Goal: Check status: Check status

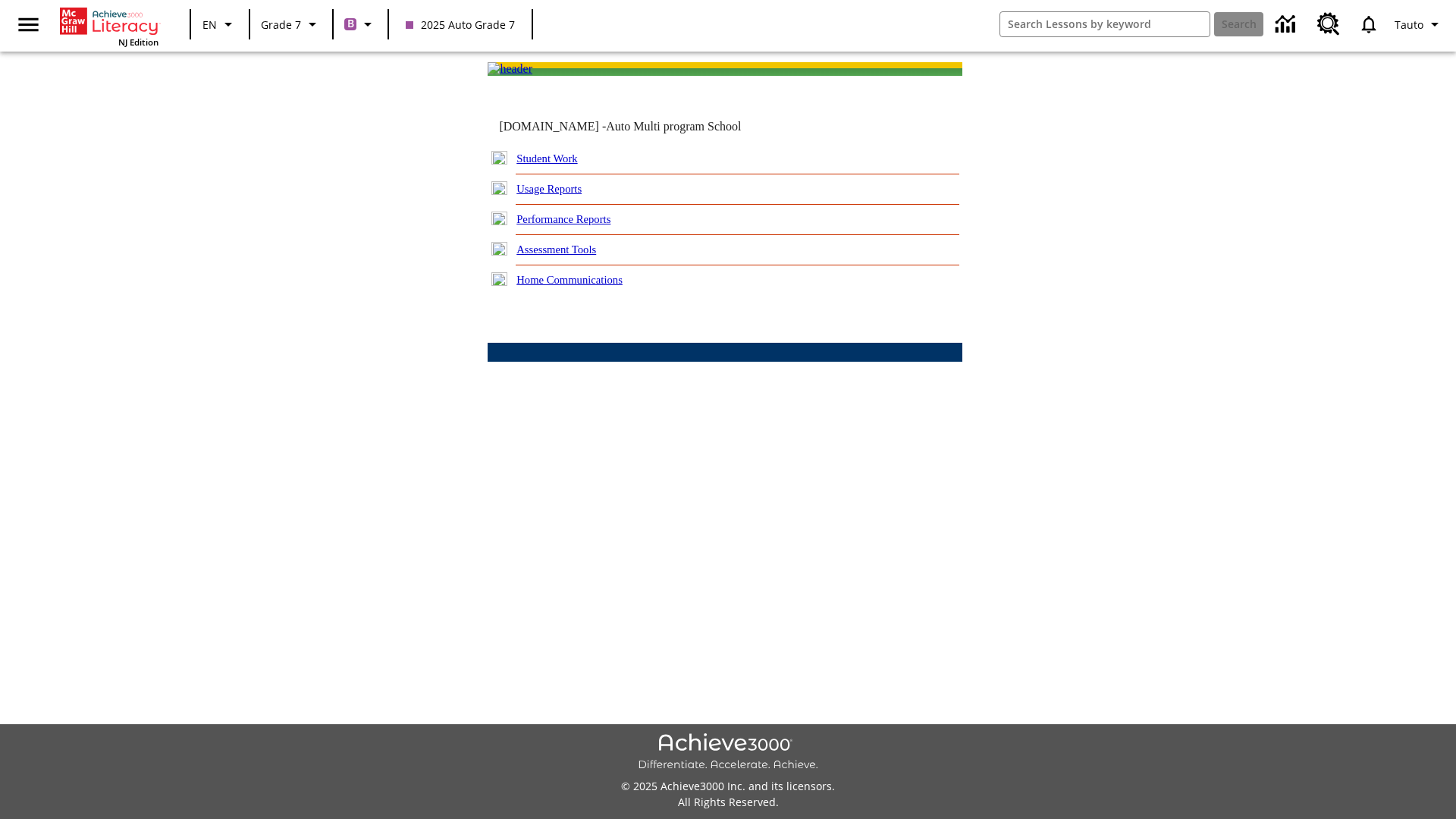
click at [558, 164] on link "Student Work" at bounding box center [547, 159] width 61 height 12
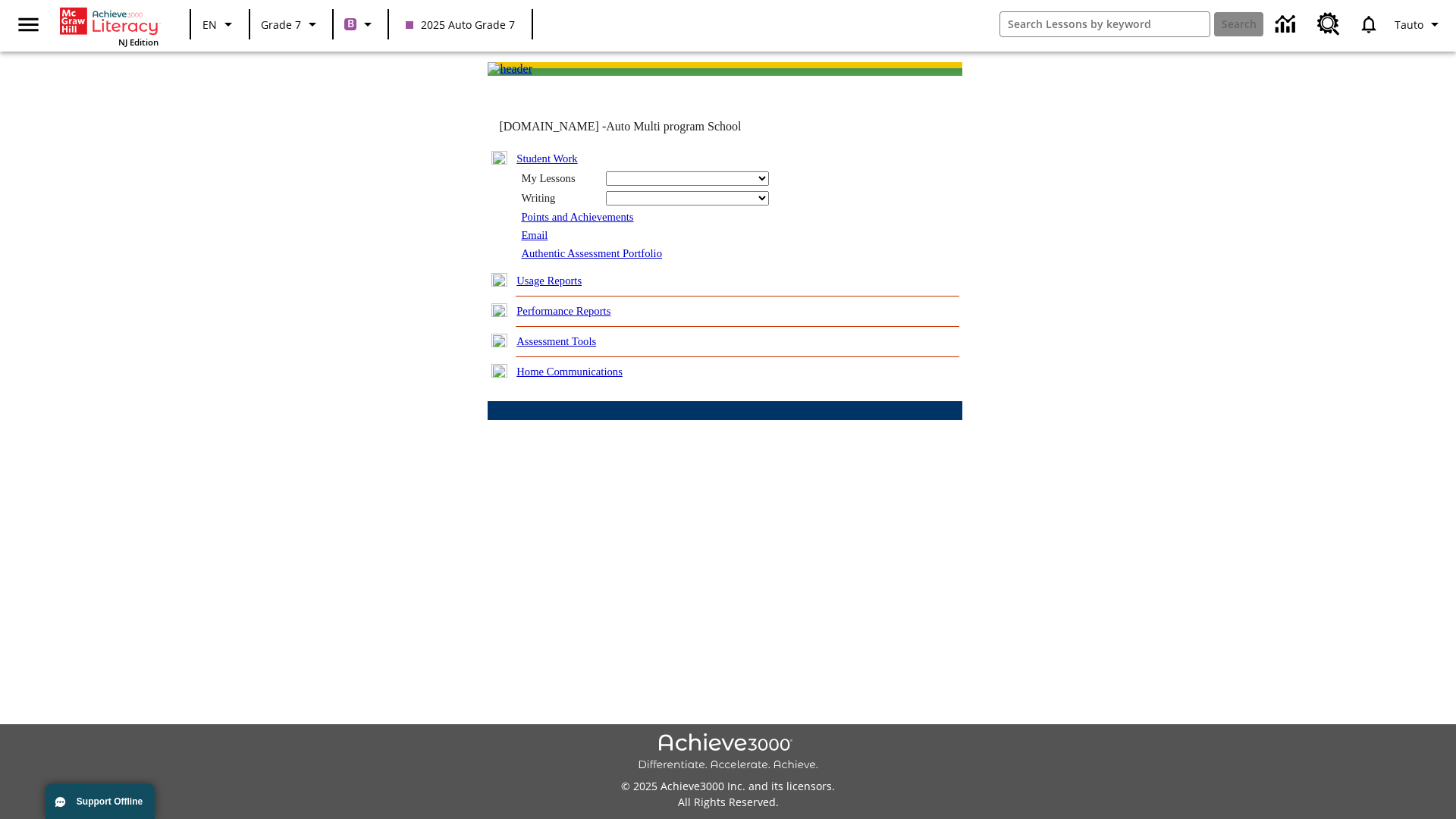
select select "/options/reports/?report_id=24&atype=7&section=2"
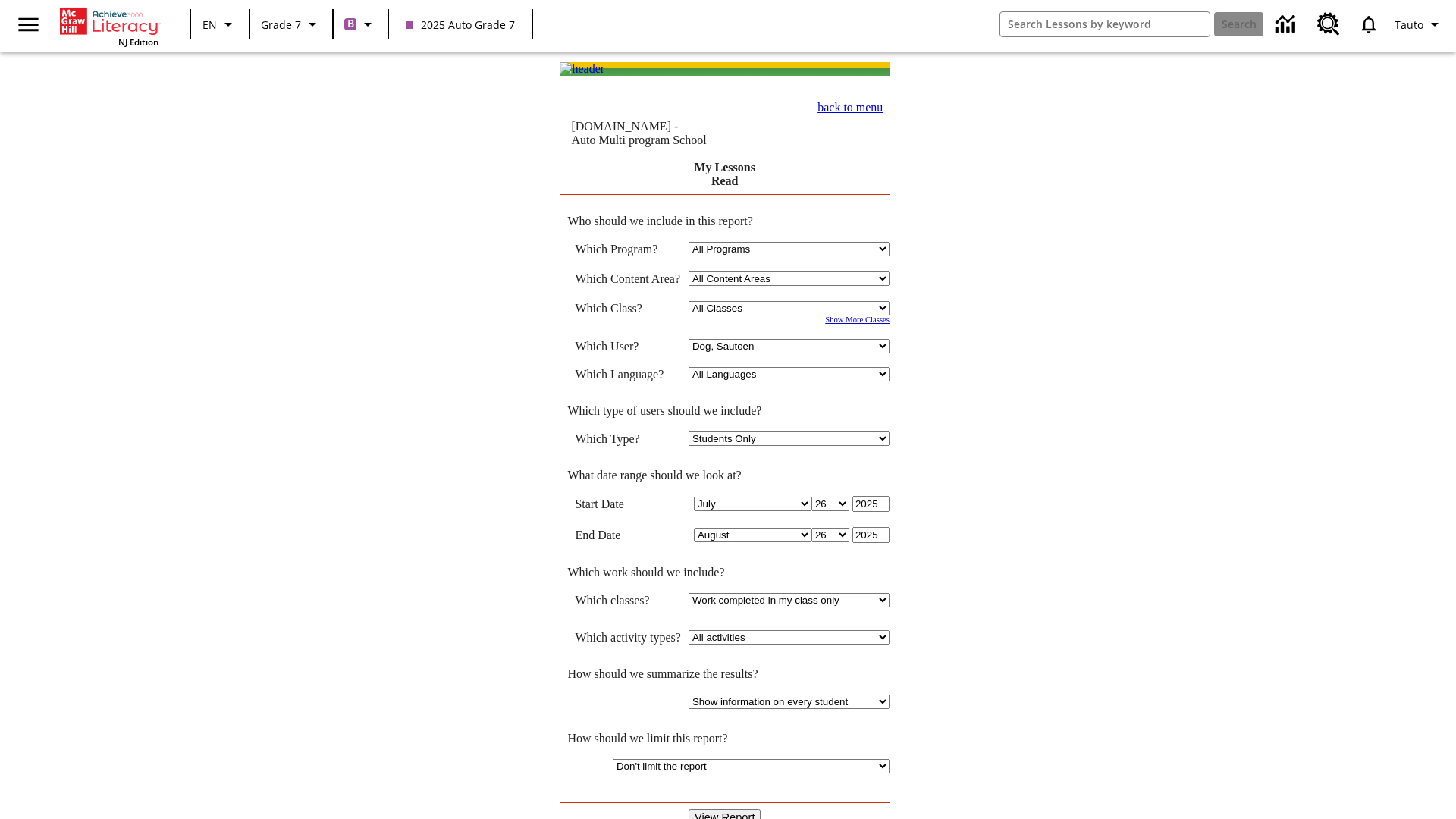
select select "21437138"
select select "4"
type input "2024"
click at [725, 809] on input "View Report" at bounding box center [725, 817] width 73 height 17
